Goal: Task Accomplishment & Management: Complete application form

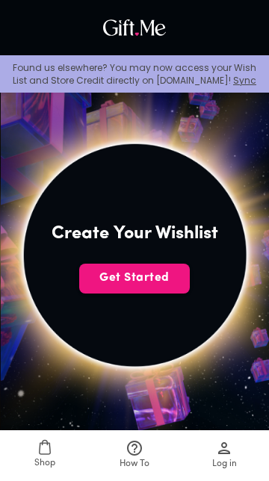
scroll to position [220, 0]
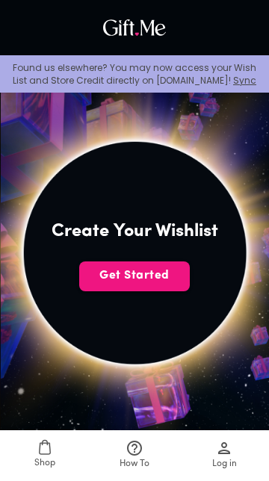
click at [167, 272] on span "Get Started" at bounding box center [134, 275] width 110 height 16
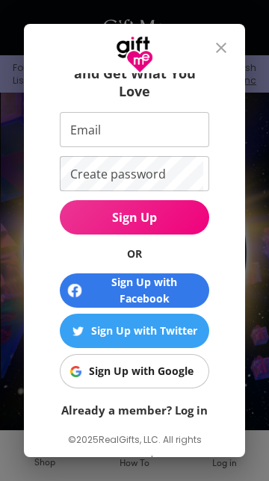
scroll to position [114, 0]
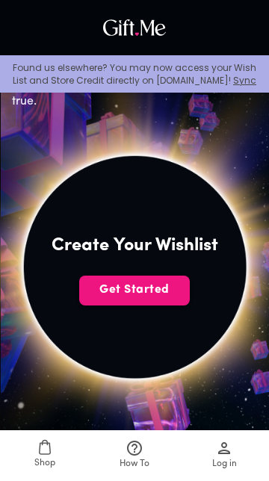
scroll to position [207, 0]
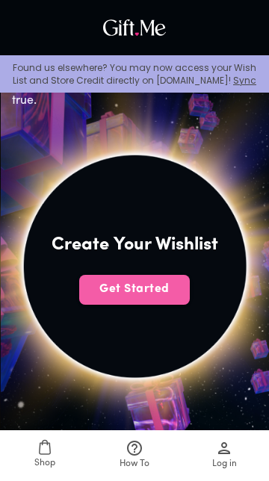
click at [100, 290] on span "Get Started" at bounding box center [134, 289] width 110 height 16
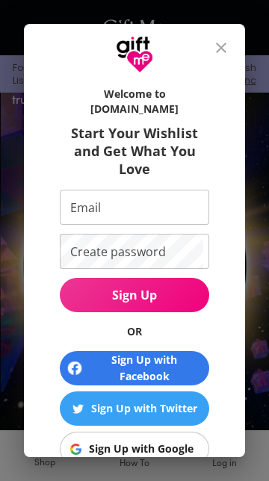
click at [208, 52] on button "close" at bounding box center [221, 48] width 36 height 36
